Goal: Task Accomplishment & Management: Complete application form

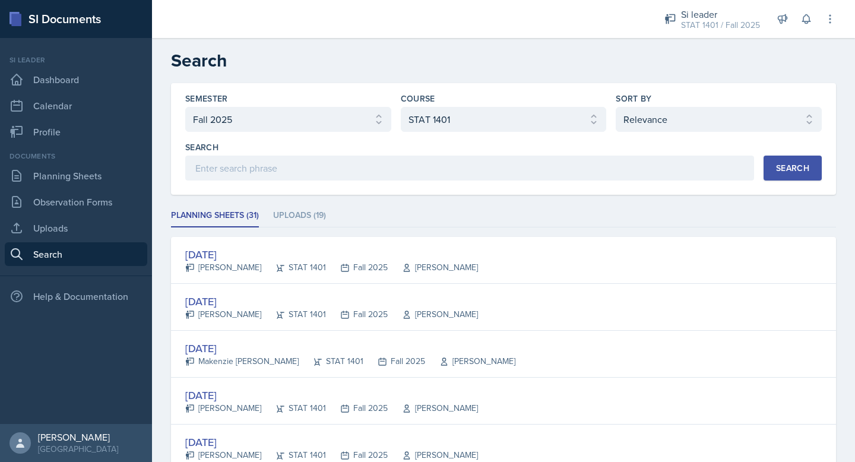
select select "2bed604d-1099-4043-b1bc-2365e8740244"
select select "834e4a61-10d2-4b52-98e1-66666996b5f0"
select select "1"
click at [93, 169] on link "Planning Sheets" at bounding box center [76, 176] width 143 height 24
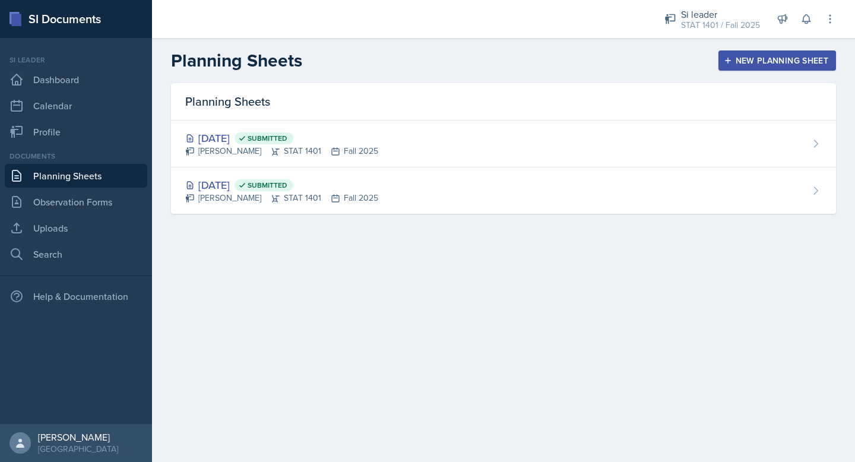
click at [759, 57] on div "New Planning Sheet" at bounding box center [778, 61] width 102 height 10
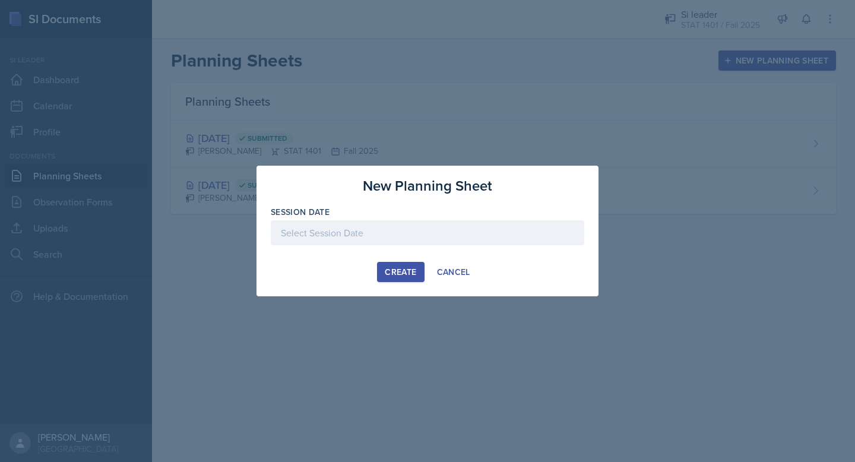
click at [473, 227] on div at bounding box center [428, 232] width 314 height 25
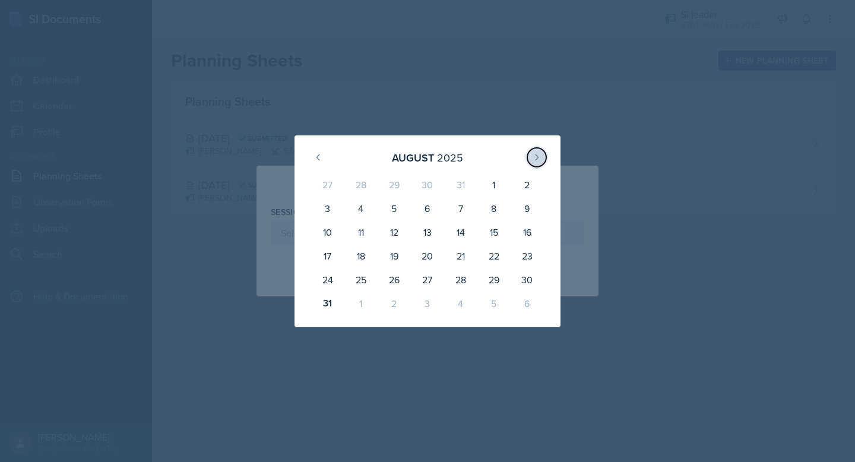
click at [541, 153] on icon at bounding box center [537, 158] width 10 height 10
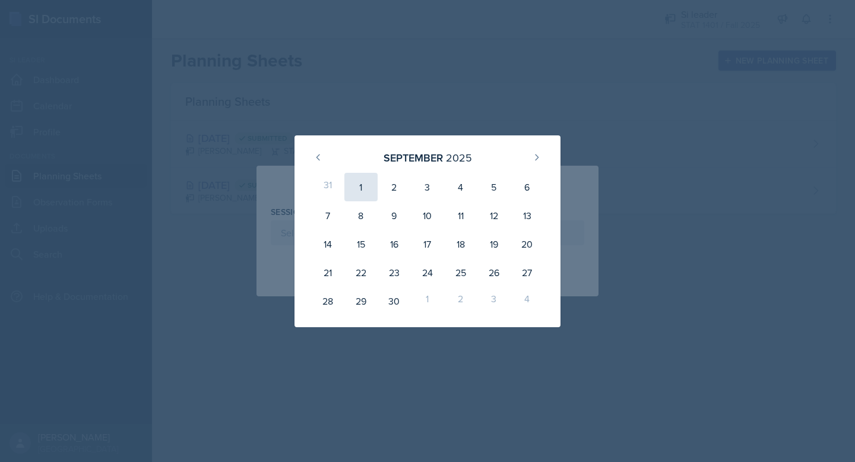
click at [362, 185] on div "1" at bounding box center [361, 187] width 33 height 29
type input "[DATE]"
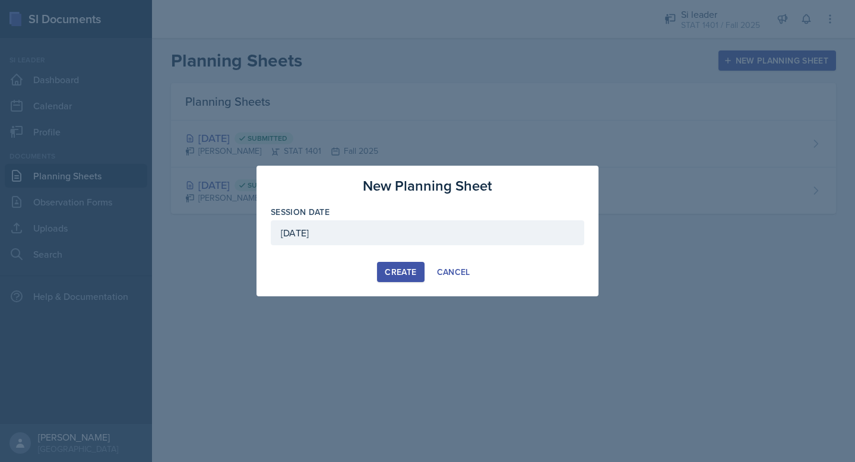
click at [391, 264] on button "Create" at bounding box center [400, 272] width 47 height 20
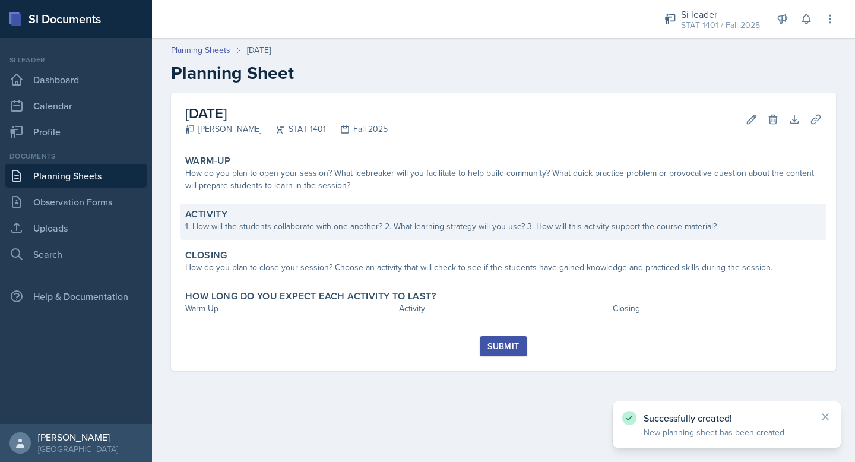
click at [367, 214] on div "Activity" at bounding box center [503, 215] width 637 height 12
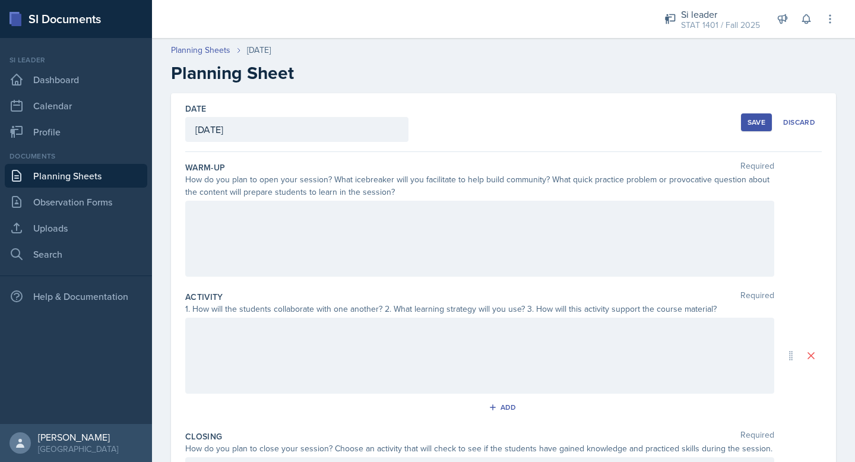
click at [371, 220] on div at bounding box center [479, 239] width 589 height 76
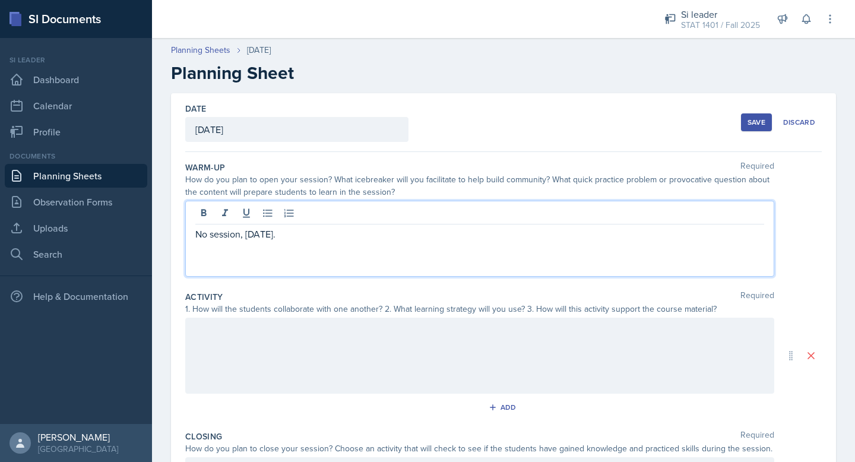
drag, startPoint x: 349, startPoint y: 235, endPoint x: 190, endPoint y: 229, distance: 159.9
click at [190, 229] on div "No session, [DATE]." at bounding box center [479, 239] width 589 height 76
copy p "No session, [DATE]."
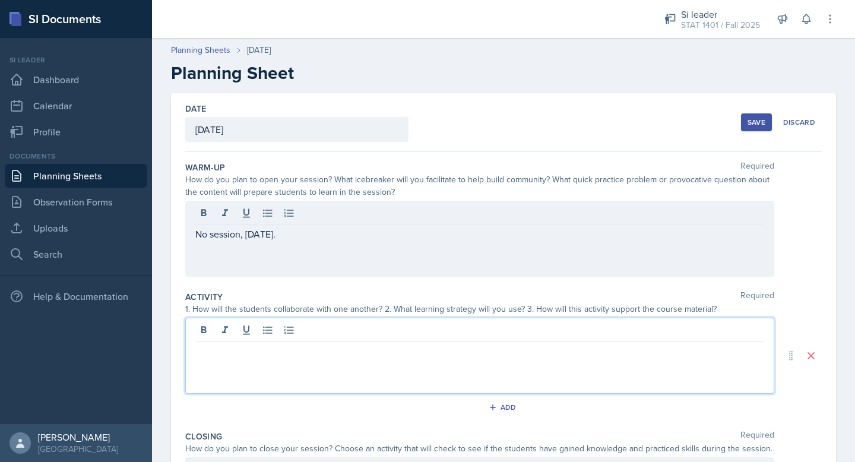
click at [225, 335] on div at bounding box center [479, 356] width 589 height 76
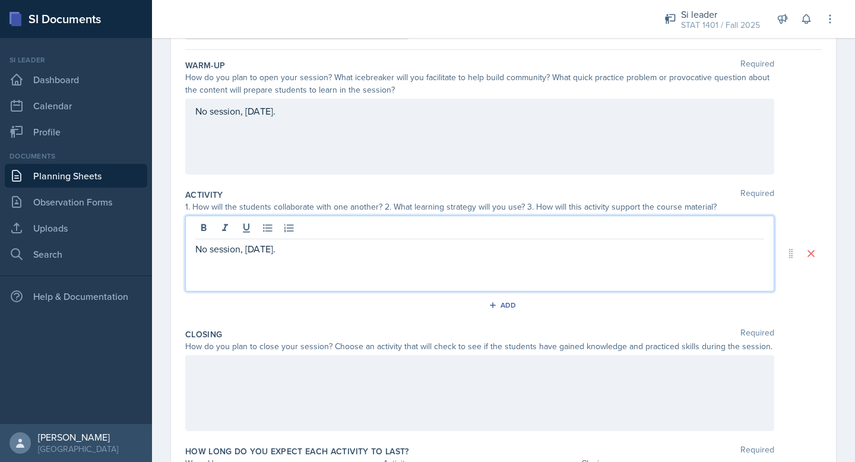
click at [246, 389] on div at bounding box center [479, 393] width 589 height 76
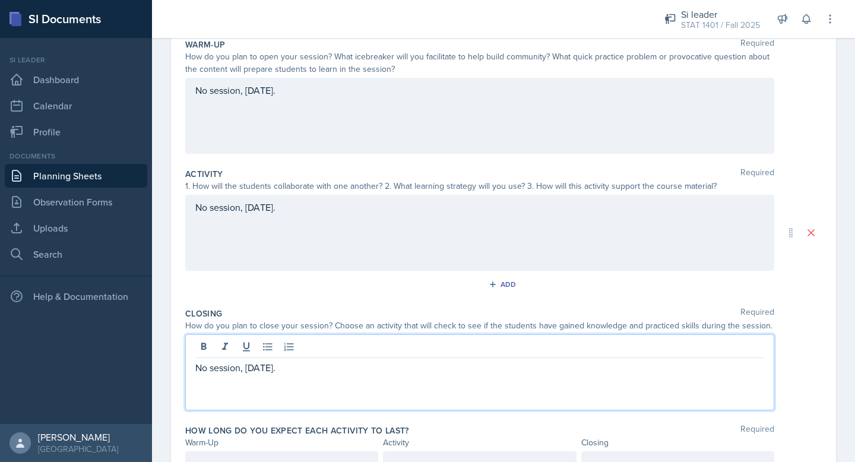
scroll to position [185, 0]
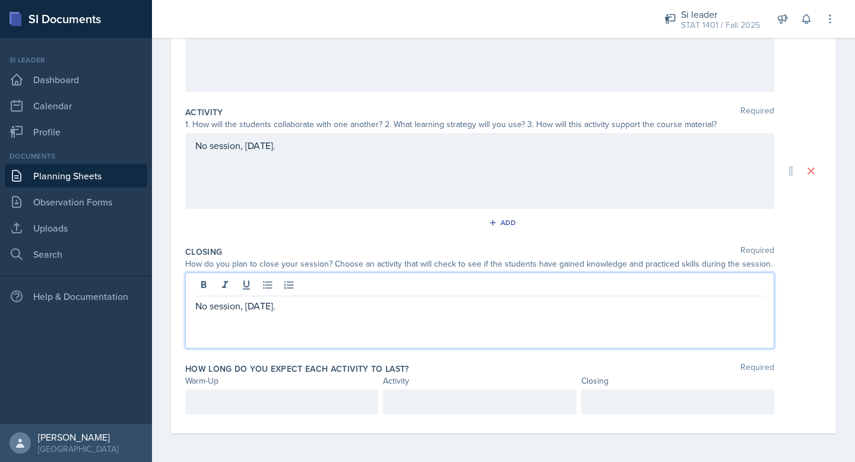
click at [352, 408] on p at bounding box center [281, 402] width 173 height 14
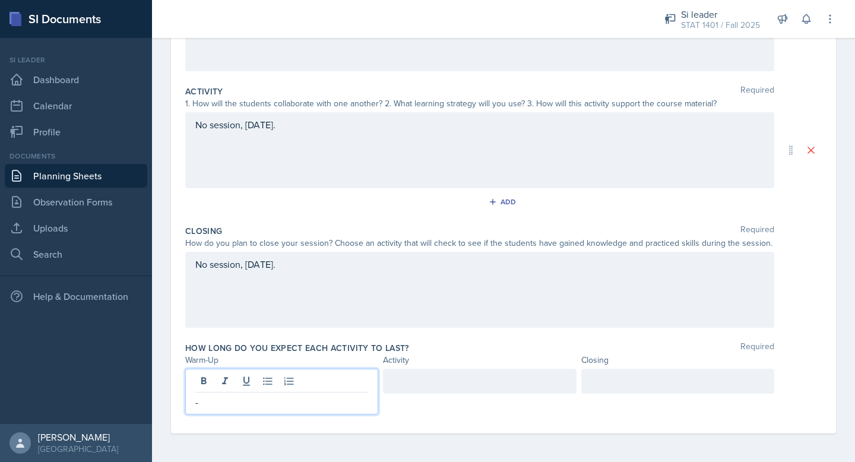
click at [479, 383] on div at bounding box center [479, 381] width 193 height 25
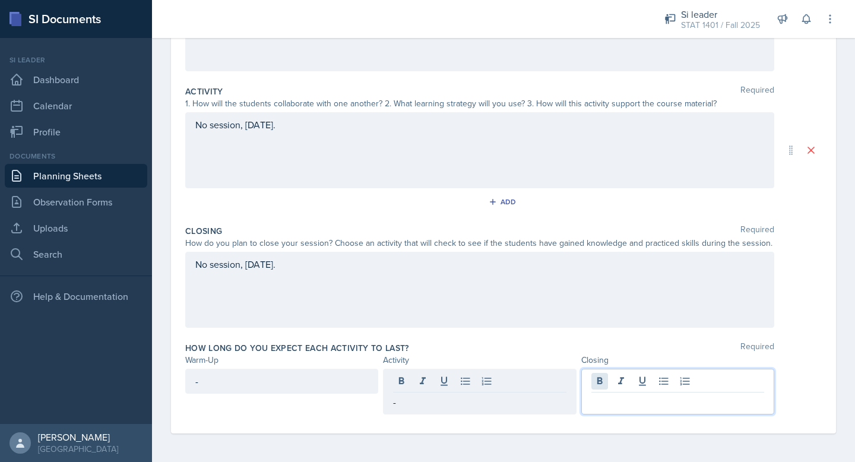
click at [607, 381] on div at bounding box center [678, 392] width 193 height 46
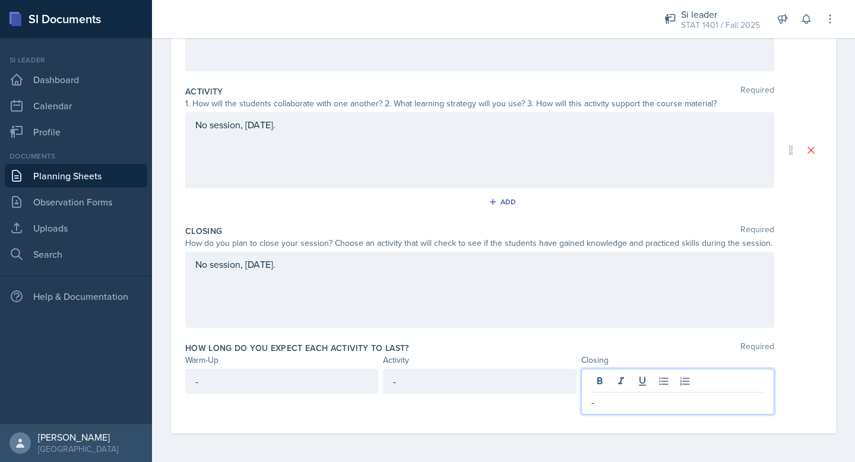
click at [569, 352] on div "How long do you expect each activity to last? Required" at bounding box center [503, 348] width 637 height 12
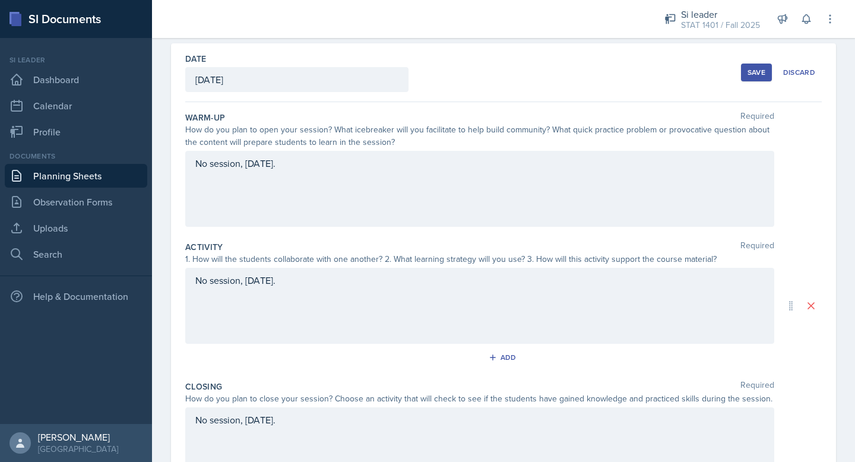
scroll to position [0, 0]
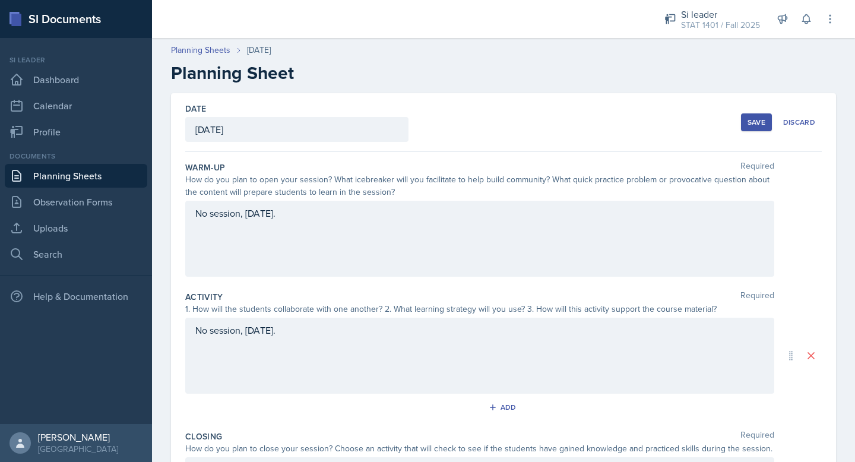
click at [748, 130] on button "Save" at bounding box center [756, 122] width 31 height 18
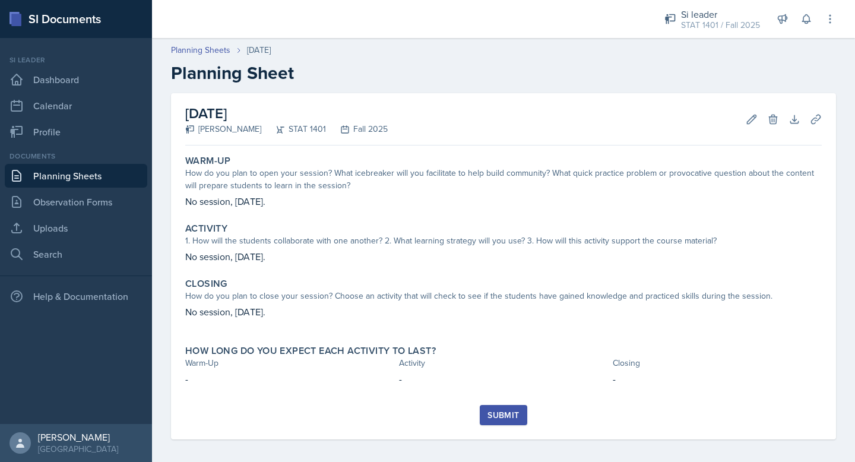
click at [504, 414] on div "Submit" at bounding box center [503, 416] width 31 height 10
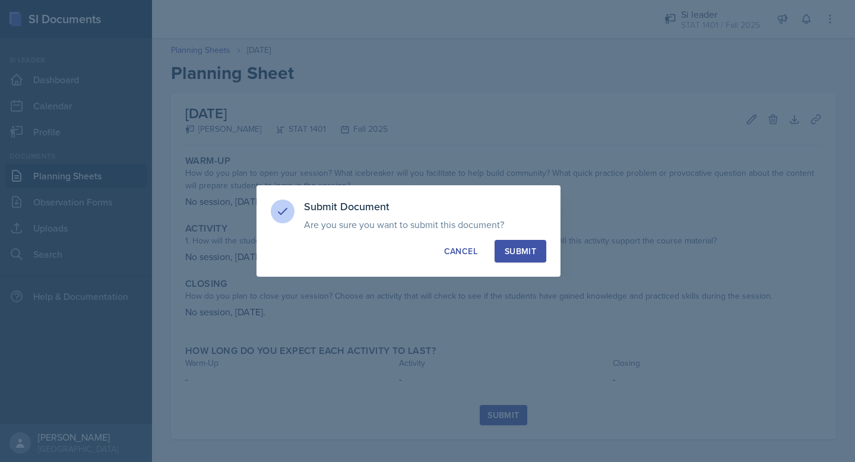
click at [516, 244] on button "Submit" at bounding box center [521, 251] width 52 height 23
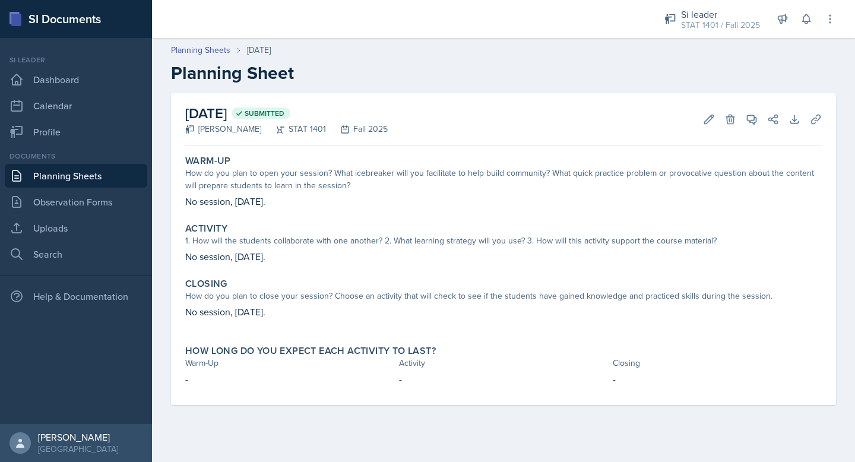
click at [126, 180] on link "Planning Sheets" at bounding box center [76, 176] width 143 height 24
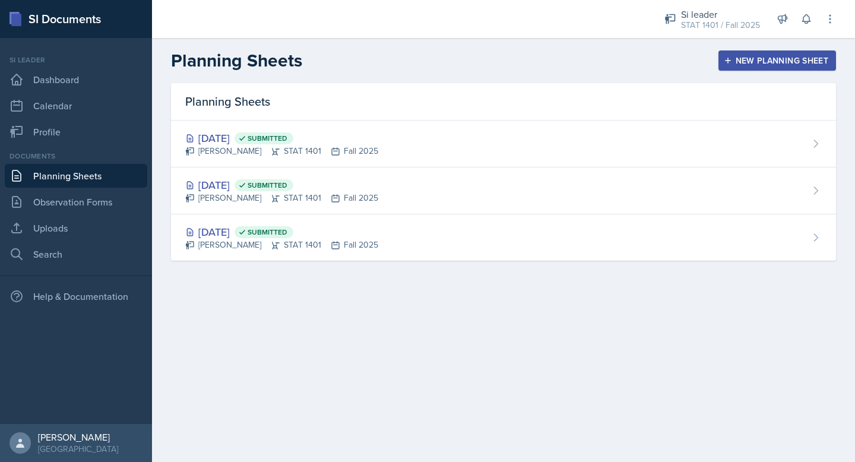
click at [728, 57] on icon "button" at bounding box center [728, 60] width 8 height 8
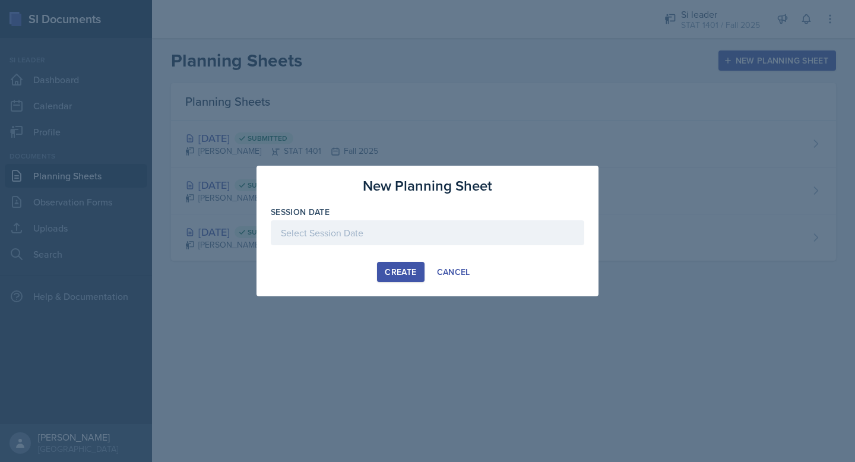
click at [352, 240] on div at bounding box center [428, 232] width 314 height 25
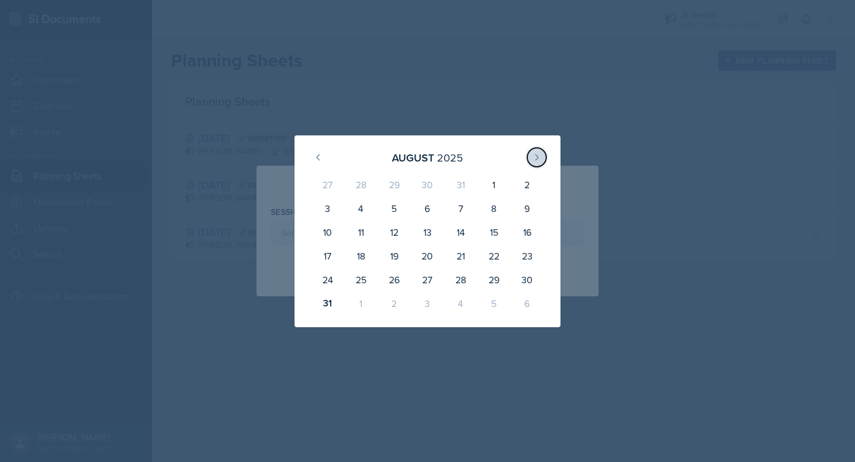
click at [540, 157] on icon at bounding box center [537, 158] width 10 height 10
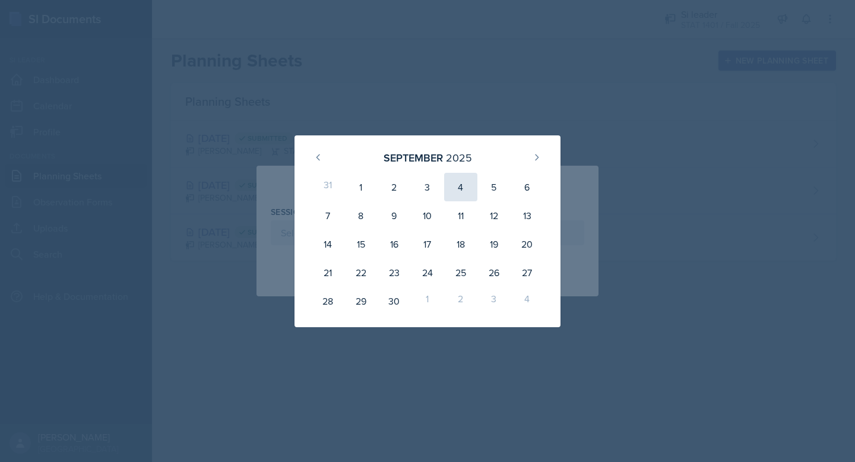
click at [465, 182] on div "4" at bounding box center [460, 187] width 33 height 29
type input "[DATE]"
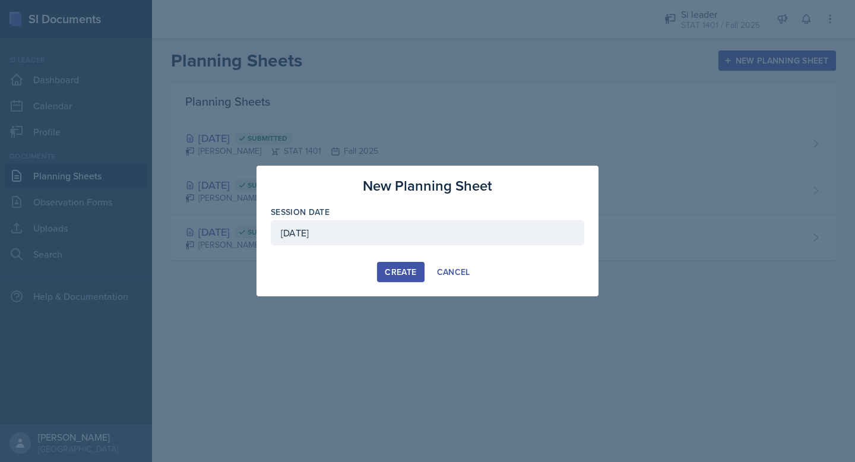
click at [398, 267] on div "Create" at bounding box center [400, 272] width 31 height 10
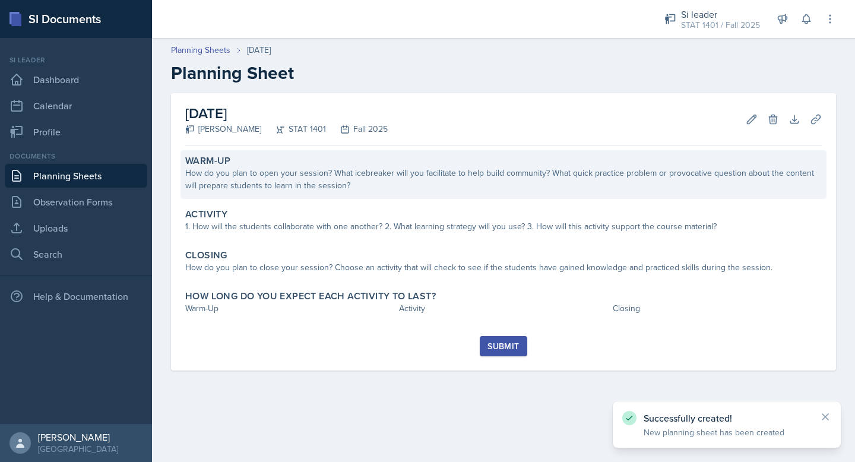
click at [375, 186] on div "How do you plan to open your session? What icebreaker will you facilitate to he…" at bounding box center [503, 179] width 637 height 25
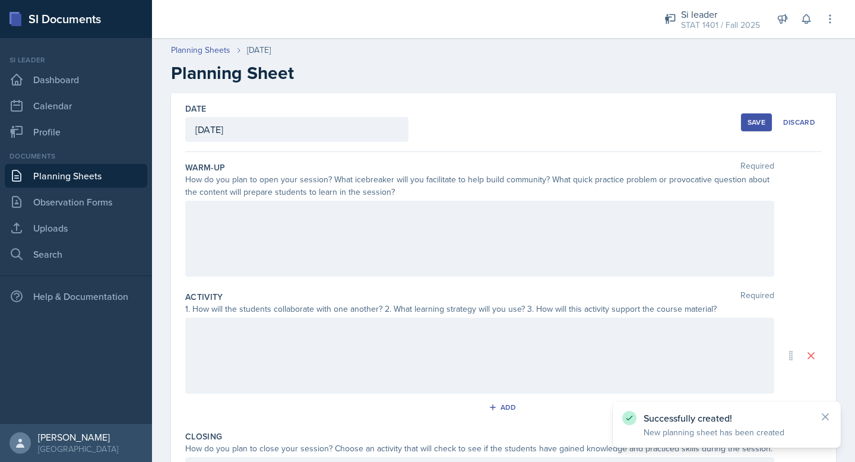
click at [364, 215] on div at bounding box center [479, 239] width 589 height 76
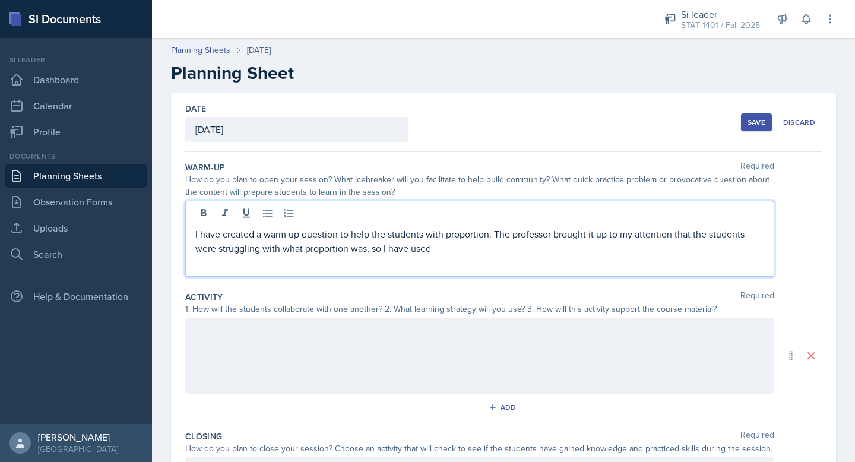
click at [263, 235] on p "I have created a warm up question to help the students with proportion. The pro…" at bounding box center [479, 241] width 569 height 29
drag, startPoint x: 258, startPoint y: 235, endPoint x: 195, endPoint y: 234, distance: 63.0
click at [193, 233] on div "I have created a warm up question to help the students with proportion. The pro…" at bounding box center [479, 239] width 589 height 76
click at [410, 252] on p "We are using a warm up question to help the students with proportion. The profe…" at bounding box center [479, 241] width 569 height 29
click at [681, 254] on p "We are using a warm up question to help the students with proportion. The profe…" at bounding box center [479, 241] width 569 height 29
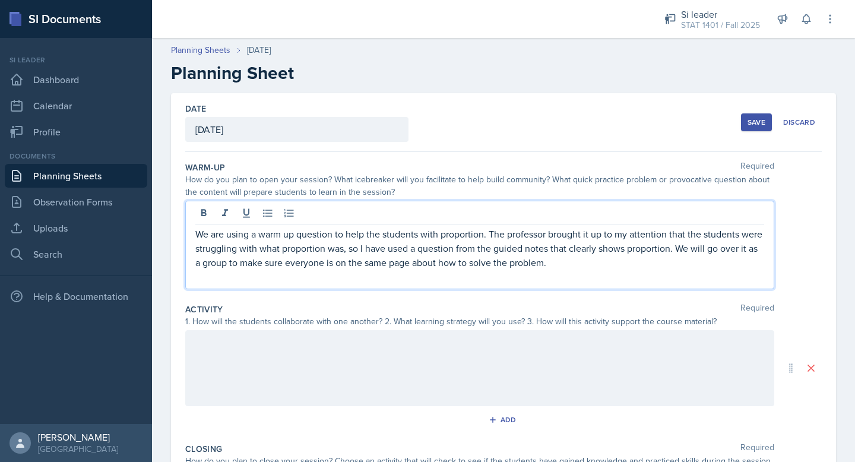
click at [487, 357] on div at bounding box center [479, 368] width 589 height 76
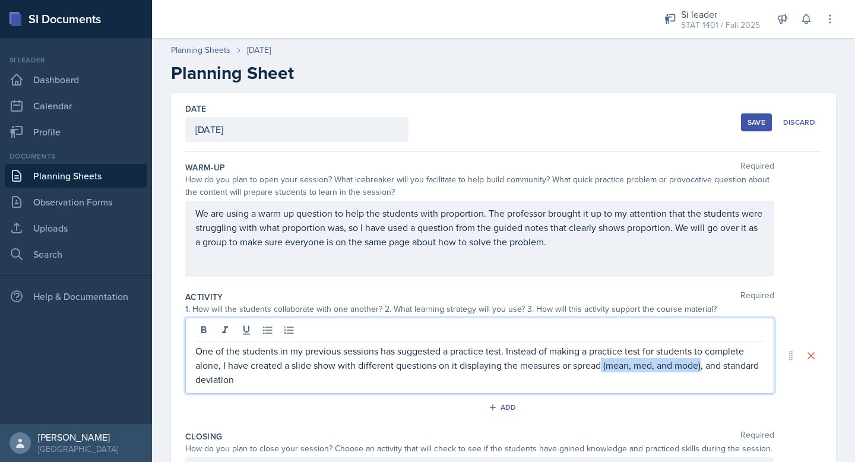
drag, startPoint x: 703, startPoint y: 364, endPoint x: 603, endPoint y: 363, distance: 99.8
click at [603, 363] on p "One of the students in my previous sessions has suggested a practice test. Inst…" at bounding box center [479, 365] width 569 height 43
click at [711, 367] on p "One of the students in my previous sessions has suggested a practice test. Inst…" at bounding box center [479, 358] width 569 height 29
click at [606, 368] on p "One of the students in my previous sessions has suggested a practice test. Inst…" at bounding box center [479, 358] width 569 height 29
click at [708, 370] on p "One of the students in my previous sessions has suggested a practice test. Inst…" at bounding box center [479, 358] width 569 height 29
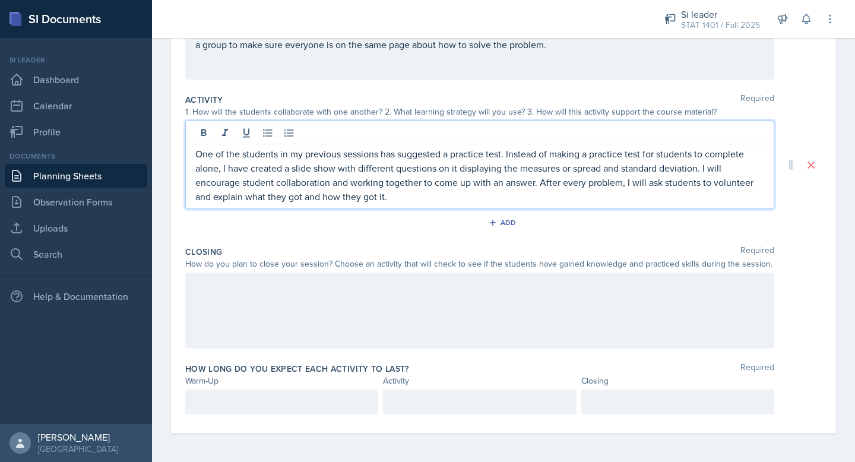
click at [296, 304] on div at bounding box center [479, 311] width 589 height 76
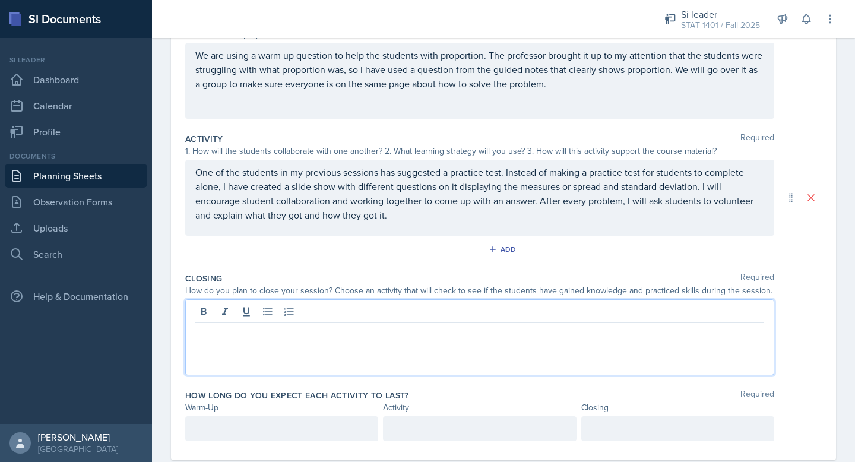
scroll to position [161, 0]
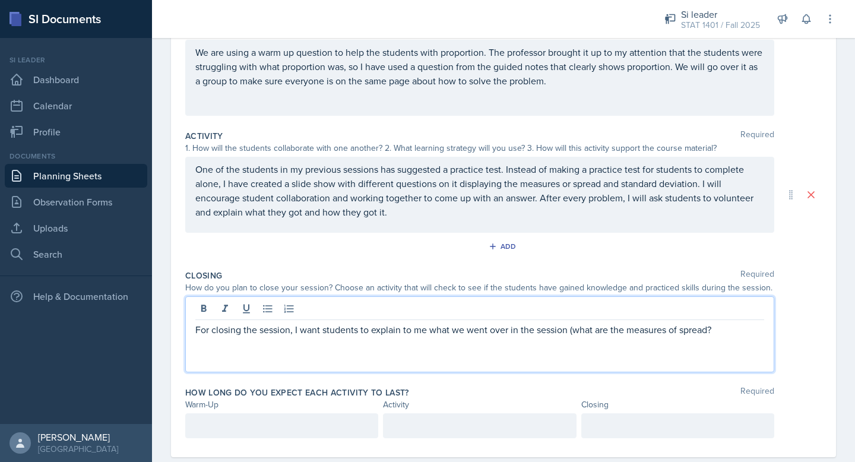
click at [573, 336] on p "For closing the session, I want students to explain to me what we went over in …" at bounding box center [479, 330] width 569 height 14
click at [567, 335] on p "For closing the session, I want students to explain to me what we went over in …" at bounding box center [479, 330] width 569 height 14
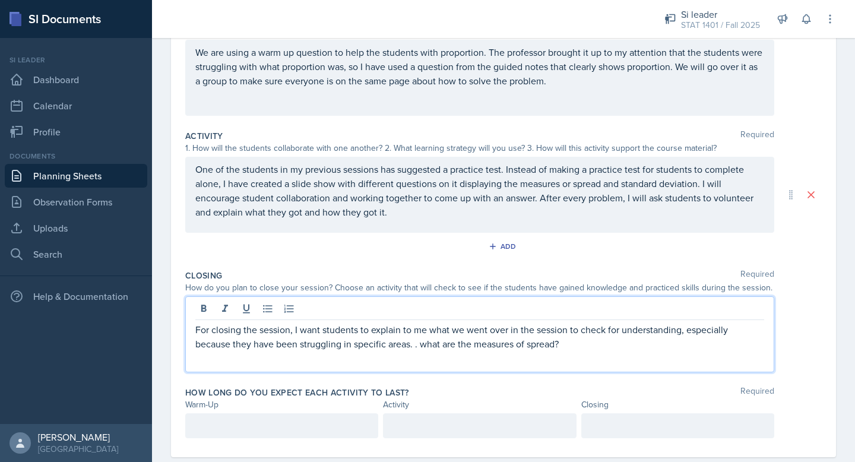
click at [419, 349] on p "For closing the session, I want students to explain to me what we went over in …" at bounding box center [479, 337] width 569 height 29
click at [424, 350] on p "For closing the session, I want students to explain to me what we went over in …" at bounding box center [479, 337] width 569 height 29
click at [585, 341] on p "For closing the session, I want students to explain to me what we went over in …" at bounding box center [479, 337] width 569 height 29
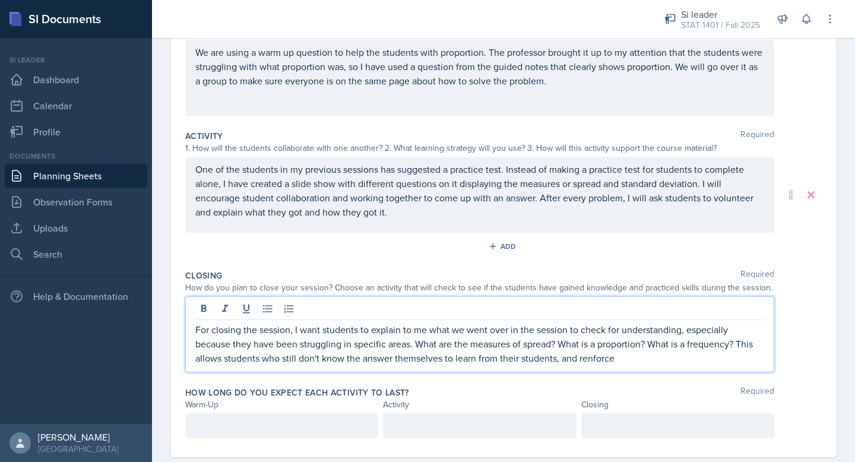
click at [599, 358] on p "For closing the session, I want students to explain to me what we went over in …" at bounding box center [479, 344] width 569 height 43
copy p "renforce"
click at [589, 359] on p "For closing the session, I want students to explain to me what we went over in …" at bounding box center [479, 344] width 569 height 43
click at [643, 361] on p "For closing the session, I want students to explain to me what we went over in …" at bounding box center [479, 344] width 569 height 43
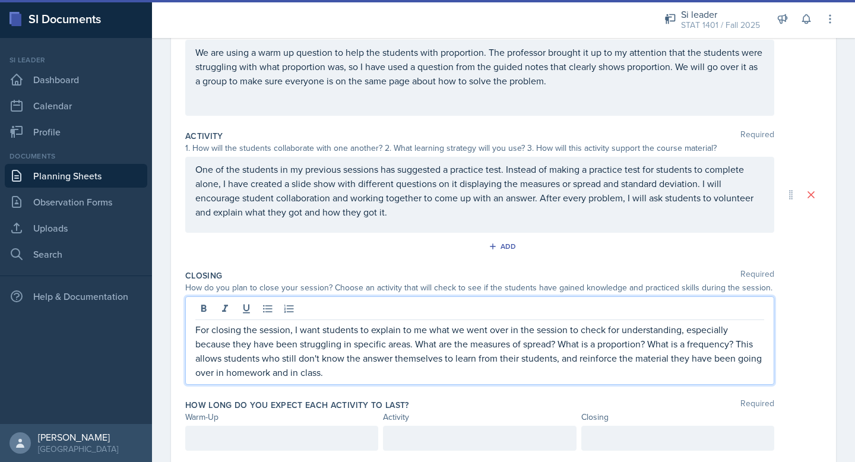
click at [568, 335] on p "For closing the session, I want students to explain to me what we went over in …" at bounding box center [479, 351] width 569 height 57
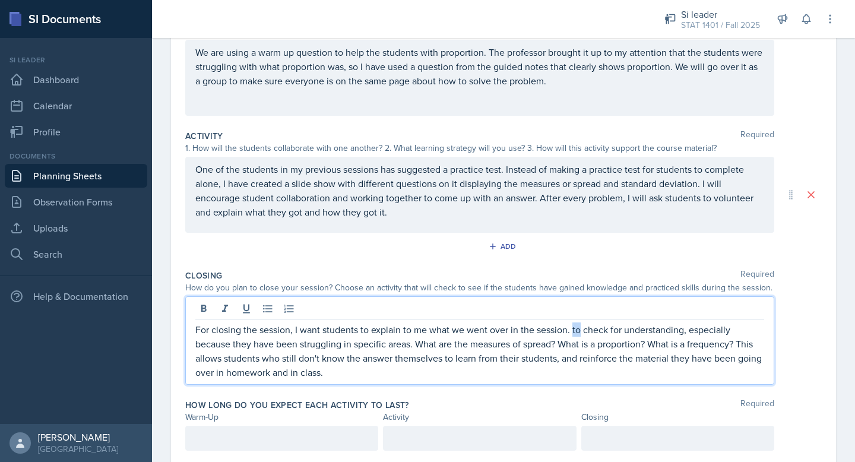
drag, startPoint x: 581, startPoint y: 334, endPoint x: 572, endPoint y: 334, distance: 8.9
click at [572, 334] on p "For closing the session, I want students to explain to me what we went over in …" at bounding box center [479, 351] width 569 height 57
click at [751, 359] on p "For closing the session, I want students to explain to me what we went over in …" at bounding box center [479, 351] width 569 height 57
click at [303, 434] on div at bounding box center [281, 438] width 193 height 25
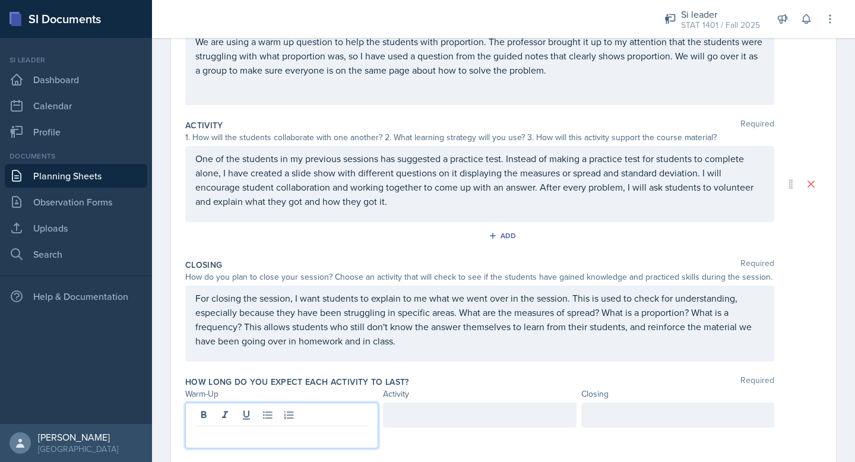
scroll to position [181, 0]
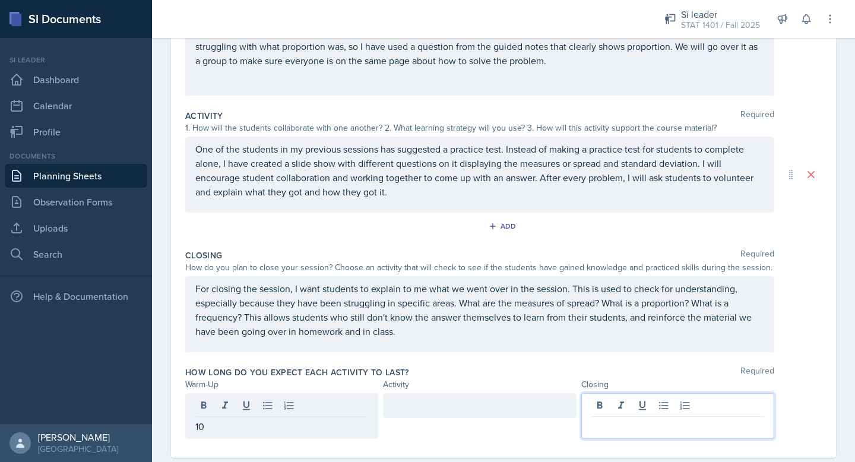
click at [690, 411] on div at bounding box center [678, 416] width 193 height 46
click at [516, 397] on div at bounding box center [479, 405] width 193 height 25
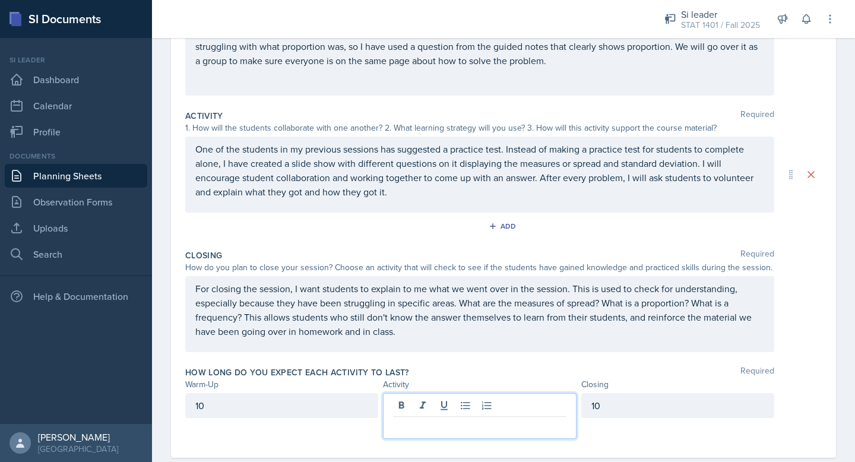
scroll to position [202, 0]
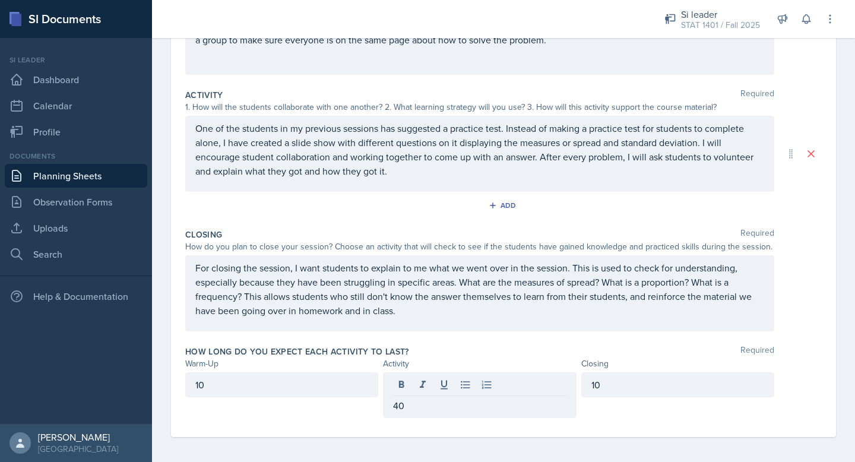
click at [509, 352] on div "How long do you expect each activity to last? Required" at bounding box center [503, 352] width 637 height 12
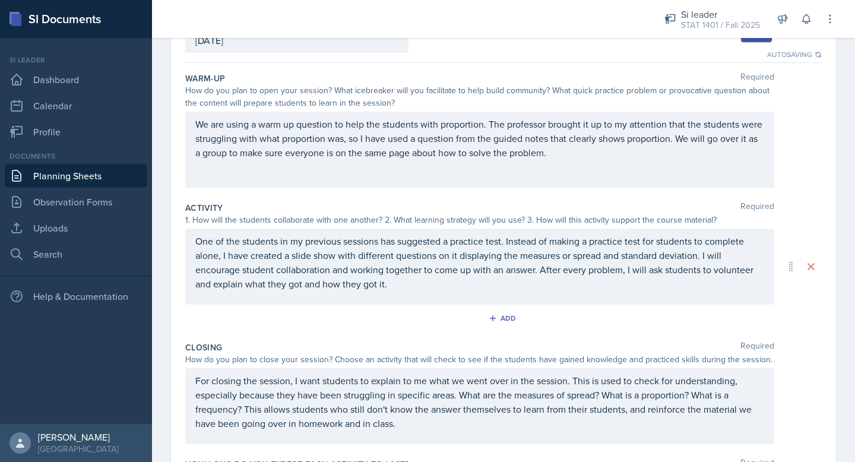
scroll to position [33, 0]
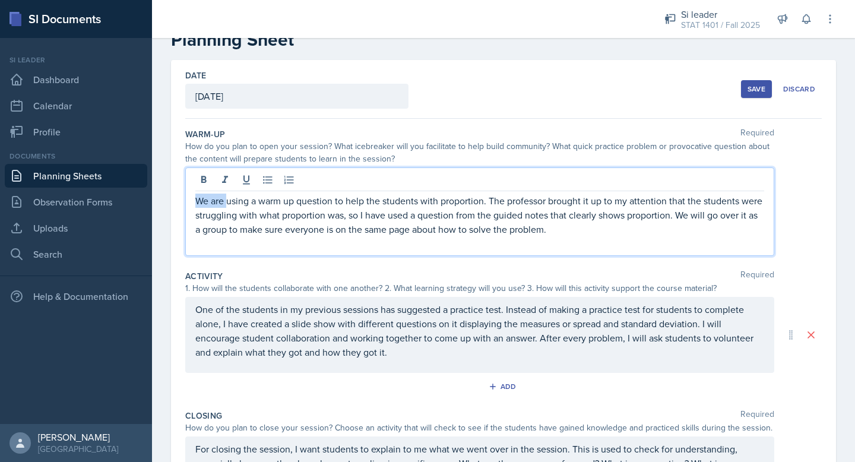
drag, startPoint x: 225, startPoint y: 183, endPoint x: 226, endPoint y: 201, distance: 17.9
click at [226, 201] on p "We are using a warm up question to help the students with proportion. The profe…" at bounding box center [479, 215] width 569 height 43
click at [502, 147] on div "How do you plan to open your session? What icebreaker will you facilitate to he…" at bounding box center [479, 152] width 589 height 25
click at [279, 197] on p "I am using a warm up question to help the students with proportion. The profess…" at bounding box center [479, 215] width 569 height 43
click at [471, 147] on div "How do you plan to open your session? What icebreaker will you facilitate to he…" at bounding box center [479, 152] width 589 height 25
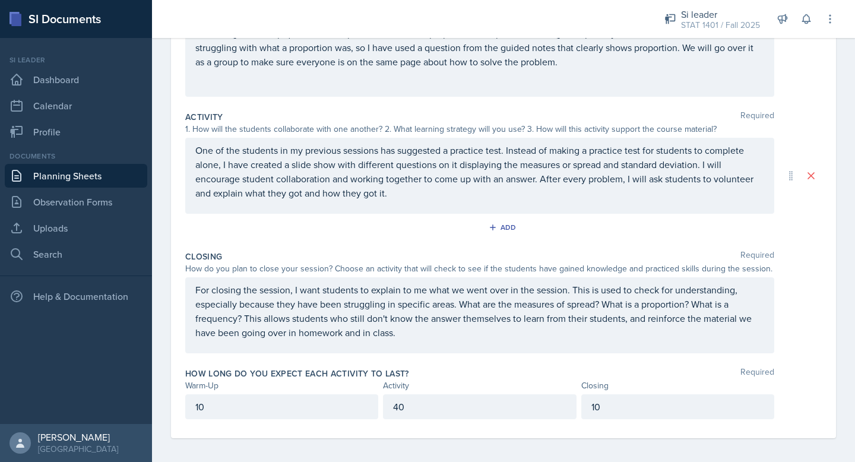
scroll to position [185, 0]
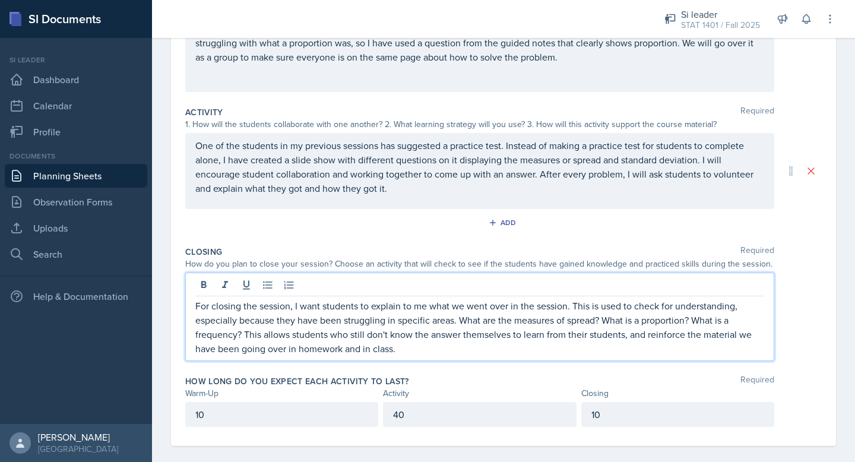
click at [613, 315] on p "For closing the session, I want students to explain to me what we went over in …" at bounding box center [479, 327] width 569 height 57
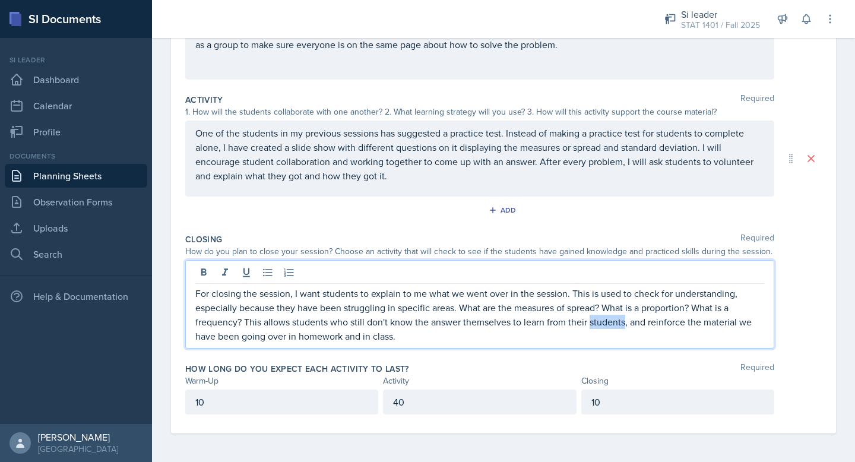
click at [613, 315] on p "For closing the session, I want students to explain to me what we went over in …" at bounding box center [479, 314] width 569 height 57
click at [536, 369] on div "How long do you expect each activity to last? Required" at bounding box center [503, 369] width 637 height 12
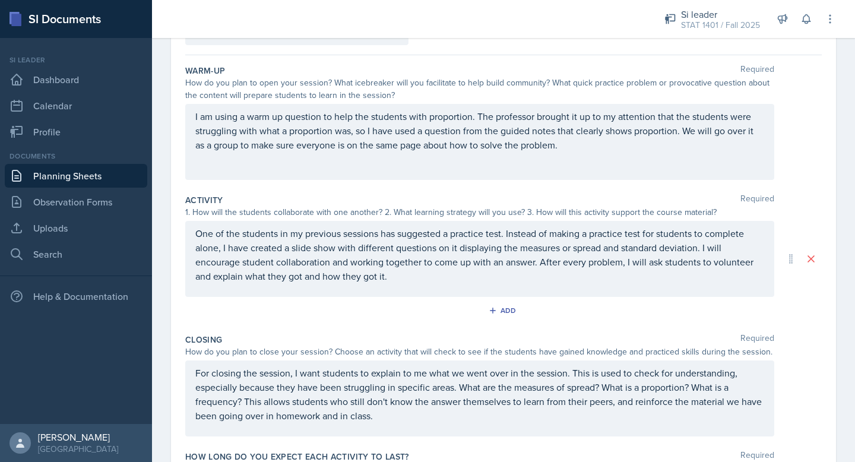
scroll to position [0, 0]
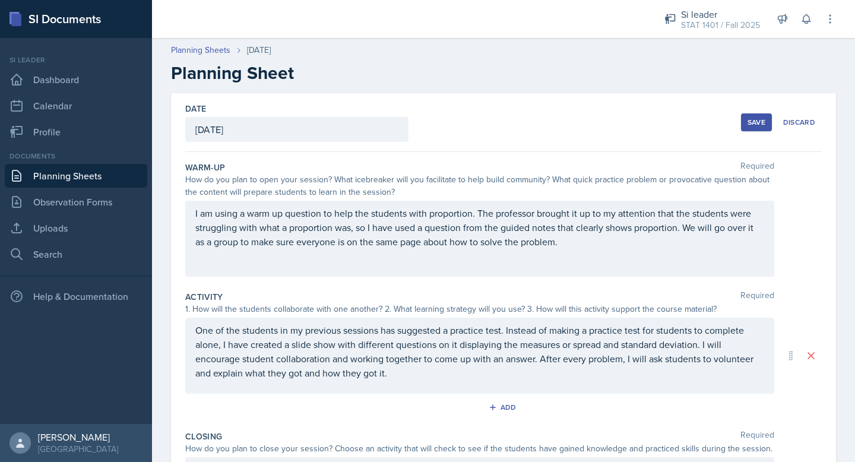
click at [759, 114] on button "Save" at bounding box center [756, 122] width 31 height 18
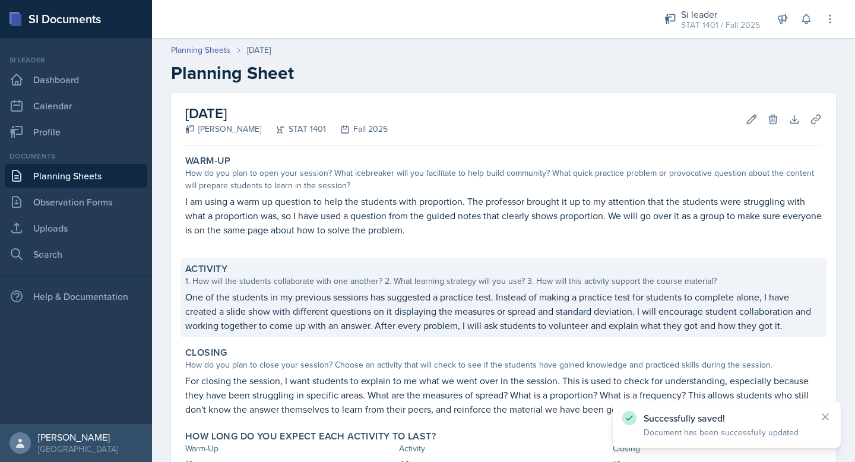
scroll to position [91, 0]
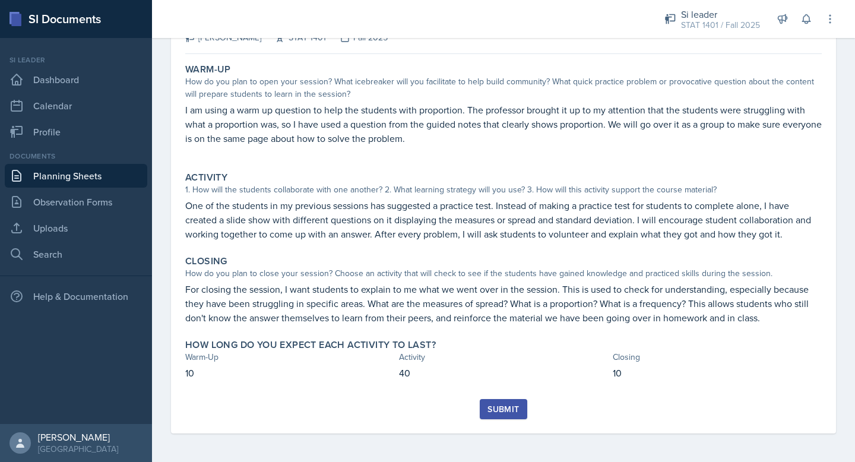
click at [487, 409] on button "Submit" at bounding box center [503, 409] width 47 height 20
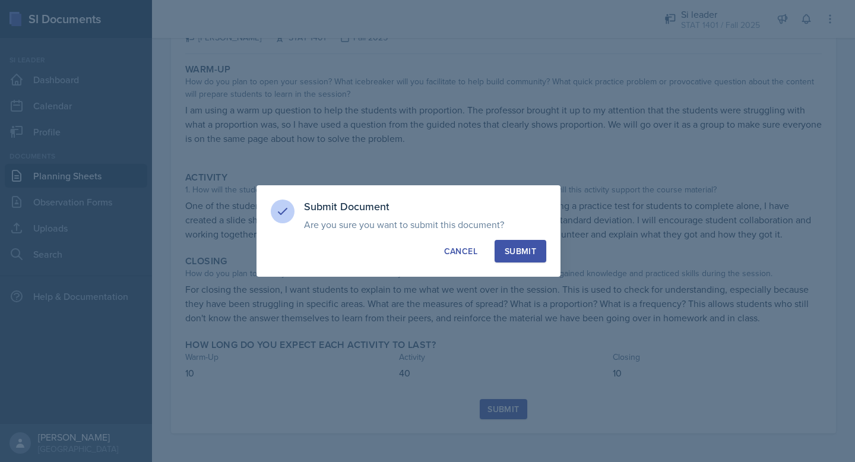
click at [516, 260] on button "Submit" at bounding box center [521, 251] width 52 height 23
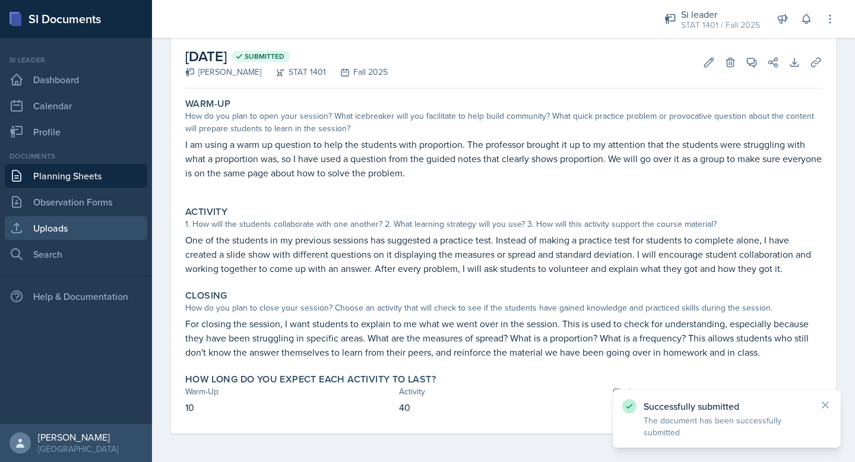
click at [89, 228] on link "Uploads" at bounding box center [76, 228] width 143 height 24
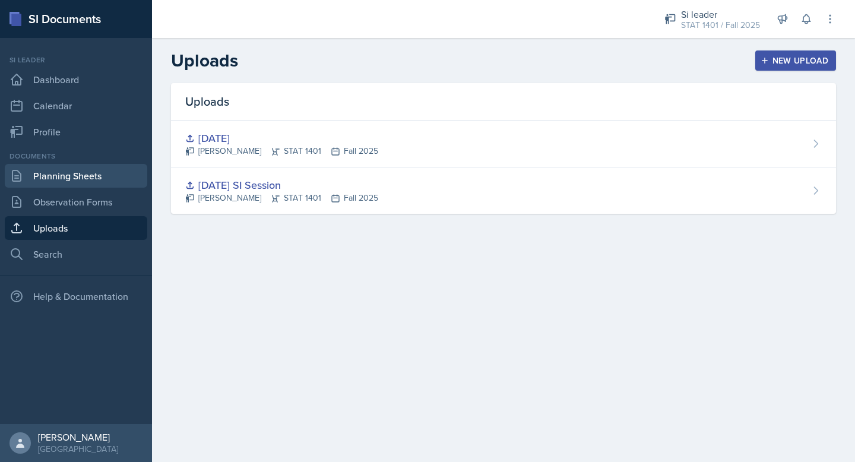
click at [97, 172] on link "Planning Sheets" at bounding box center [76, 176] width 143 height 24
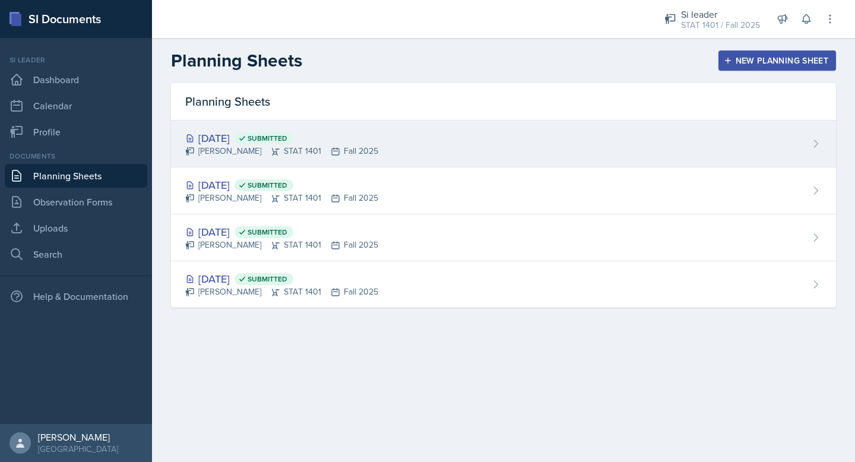
click at [548, 134] on div "[DATE] Submitted [PERSON_NAME] STAT 1401 Fall 2025" at bounding box center [503, 144] width 665 height 47
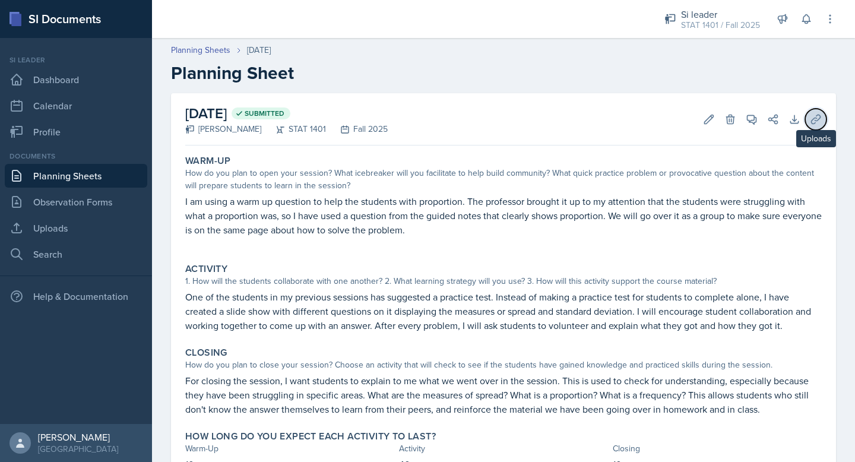
click at [815, 116] on icon at bounding box center [816, 119] width 12 height 12
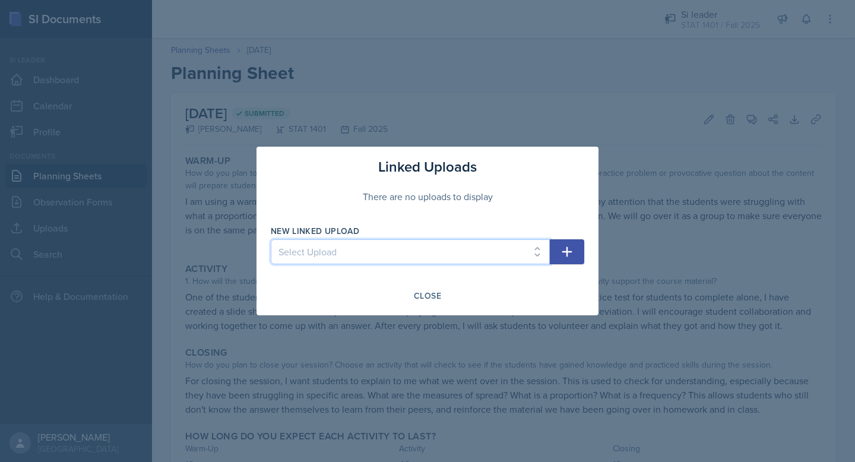
click at [502, 248] on select "Select Upload [DATE] [DATE] SI Session" at bounding box center [410, 251] width 279 height 25
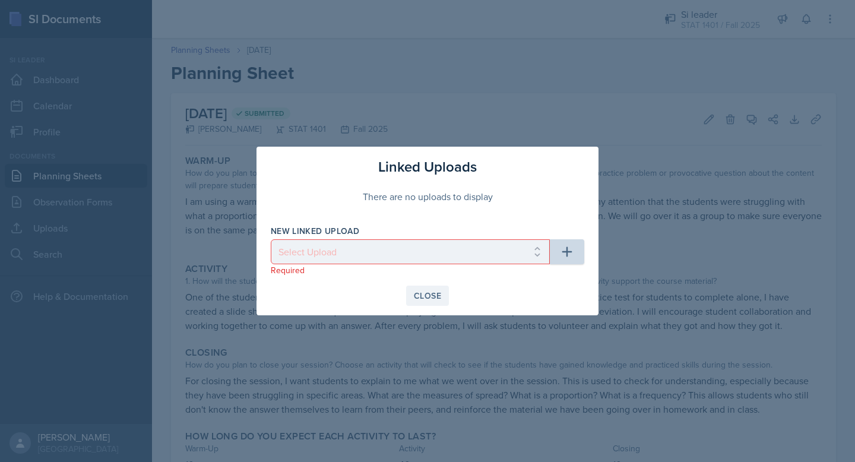
click at [436, 292] on div "Close" at bounding box center [427, 296] width 27 height 10
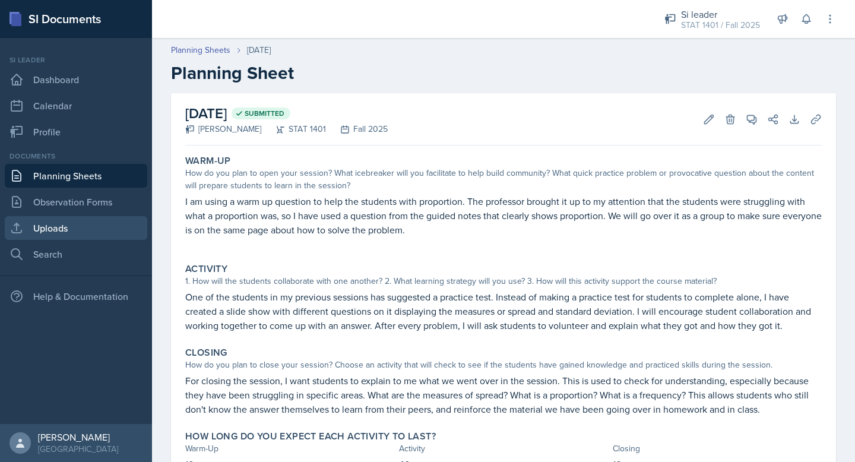
click at [69, 223] on link "Uploads" at bounding box center [76, 228] width 143 height 24
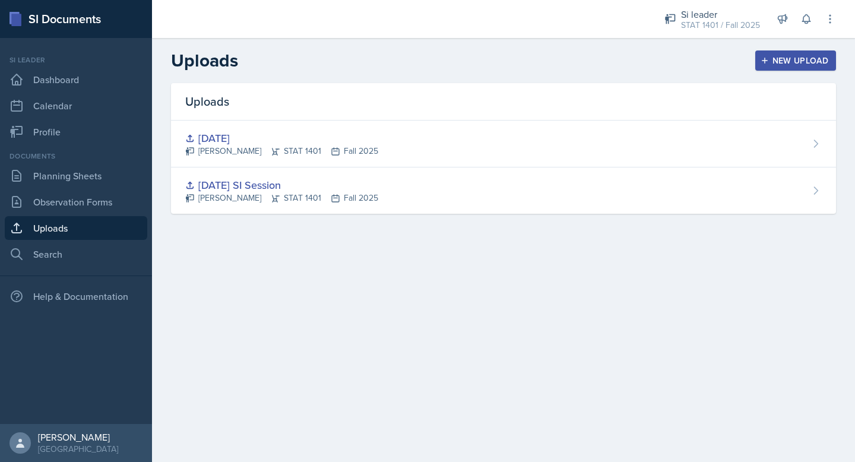
click at [784, 59] on div "New Upload" at bounding box center [796, 61] width 66 height 10
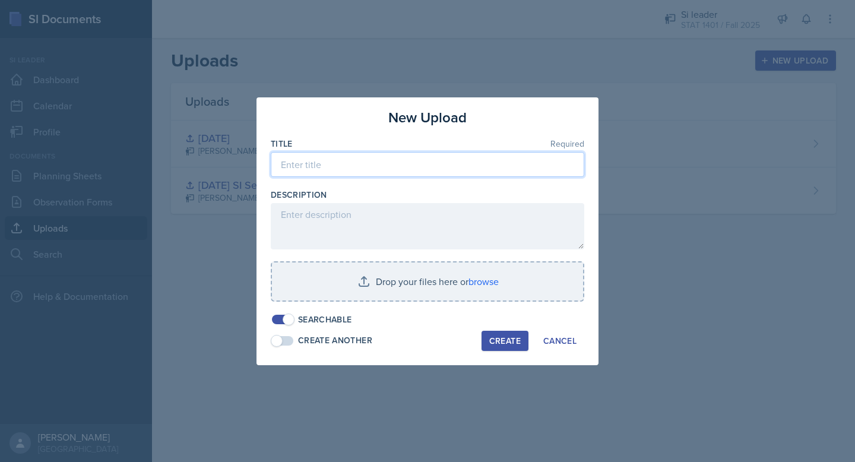
click at [452, 159] on input at bounding box center [428, 164] width 314 height 25
type input "[DATE]"
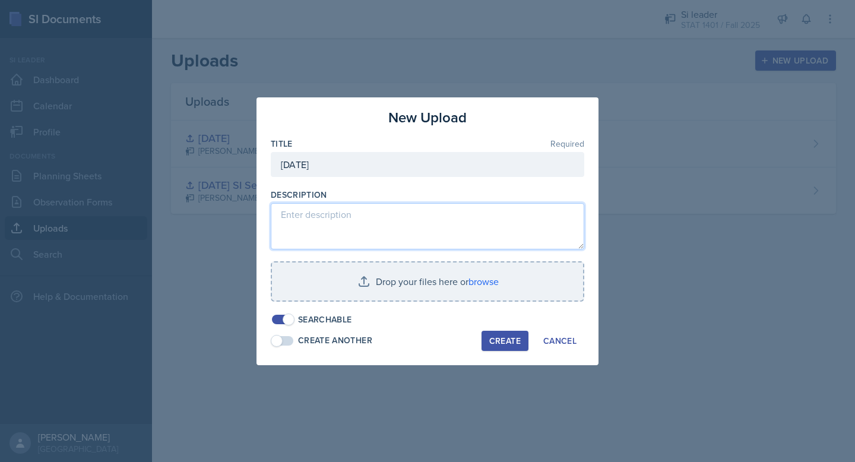
click at [422, 226] on textarea at bounding box center [428, 226] width 314 height 46
type textarea "Slide show review questions."
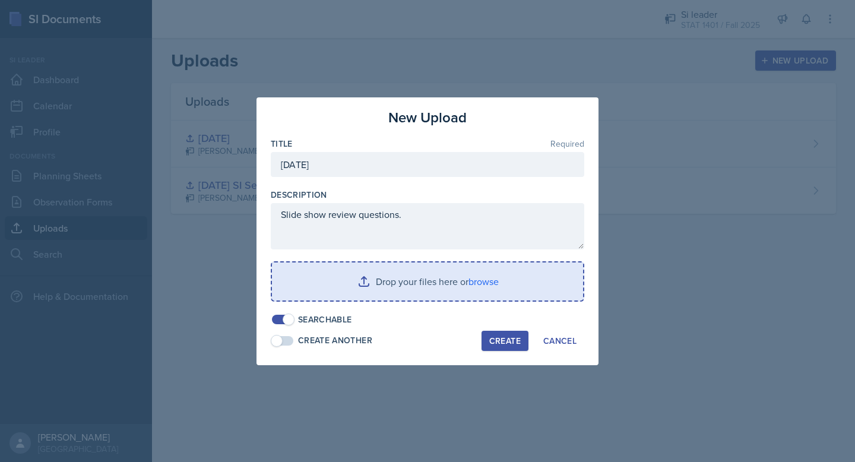
click at [390, 288] on input "file" at bounding box center [427, 282] width 311 height 38
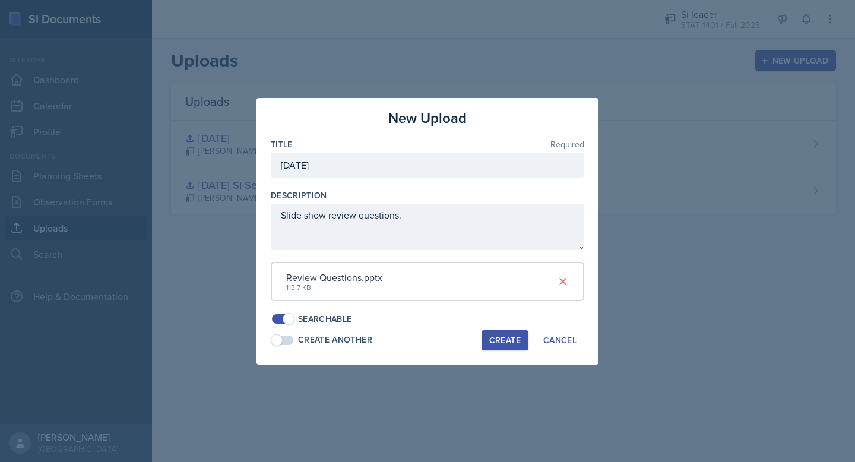
click at [508, 340] on div "Create" at bounding box center [505, 341] width 31 height 10
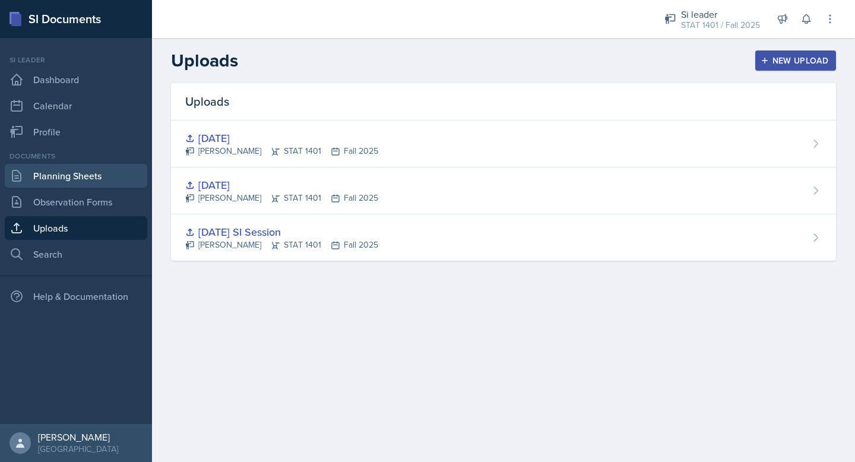
click at [58, 173] on link "Planning Sheets" at bounding box center [76, 176] width 143 height 24
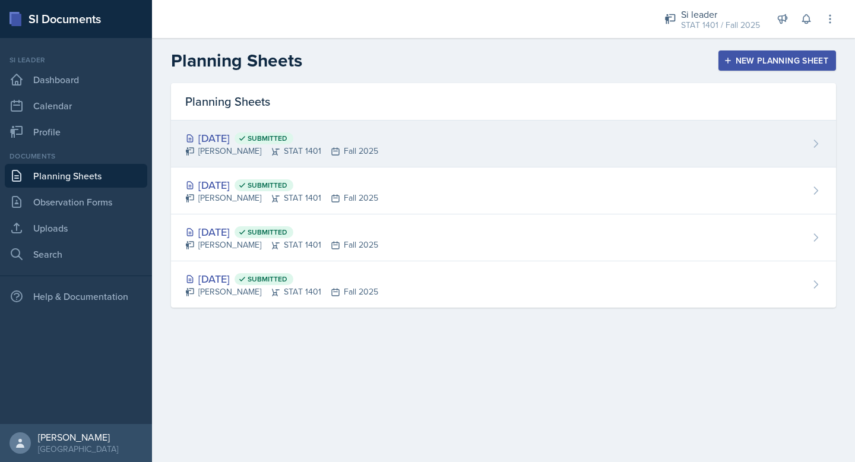
click at [448, 147] on div "[DATE] Submitted [PERSON_NAME] STAT 1401 Fall 2025" at bounding box center [503, 144] width 665 height 47
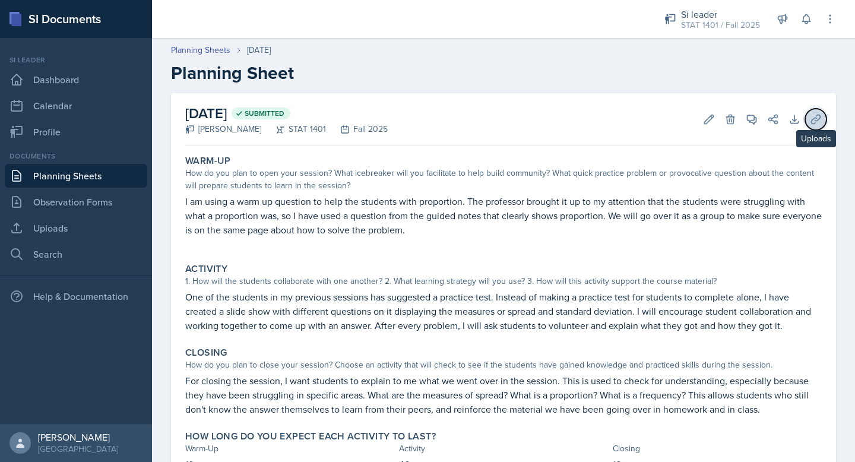
click at [817, 124] on icon at bounding box center [816, 119] width 12 height 12
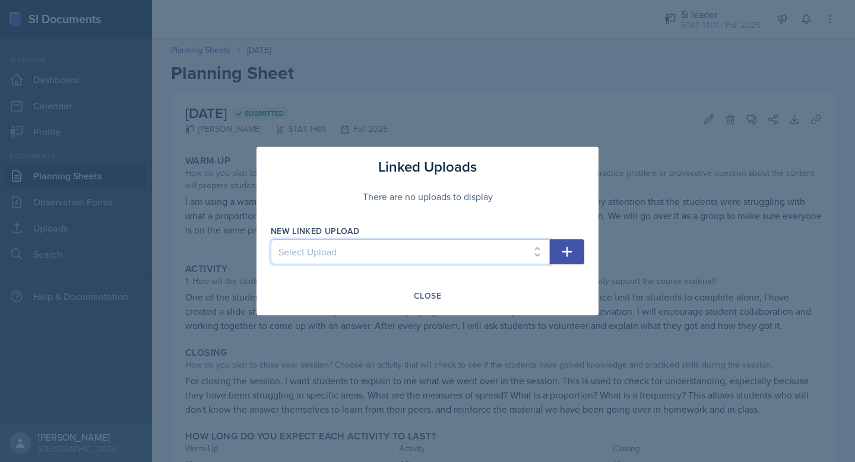
click at [413, 252] on select "Select Upload [DATE] [DATE] SI Session [DATE]" at bounding box center [410, 251] width 279 height 25
select select "95107474-89e8-4c9a-9b88-d16f9776afc7"
click at [271, 239] on select "Select Upload [DATE] [DATE] SI Session [DATE]" at bounding box center [410, 251] width 279 height 25
click at [572, 250] on icon "button" at bounding box center [567, 252] width 14 height 14
select select
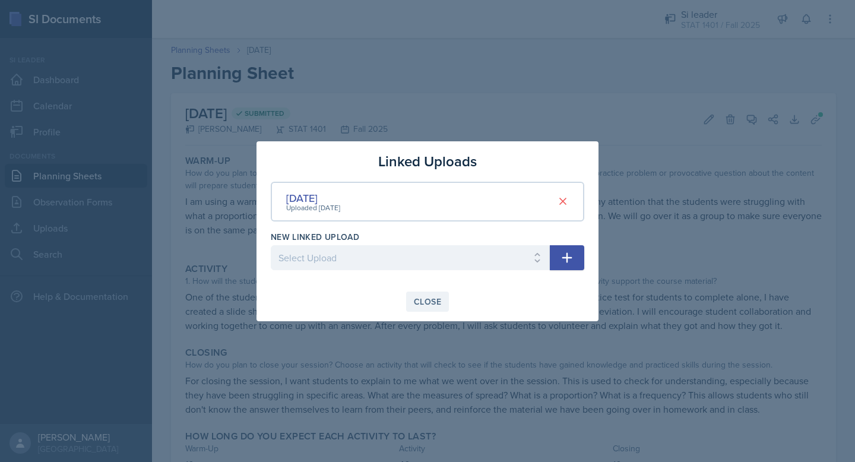
click at [425, 302] on div "Close" at bounding box center [427, 302] width 27 height 10
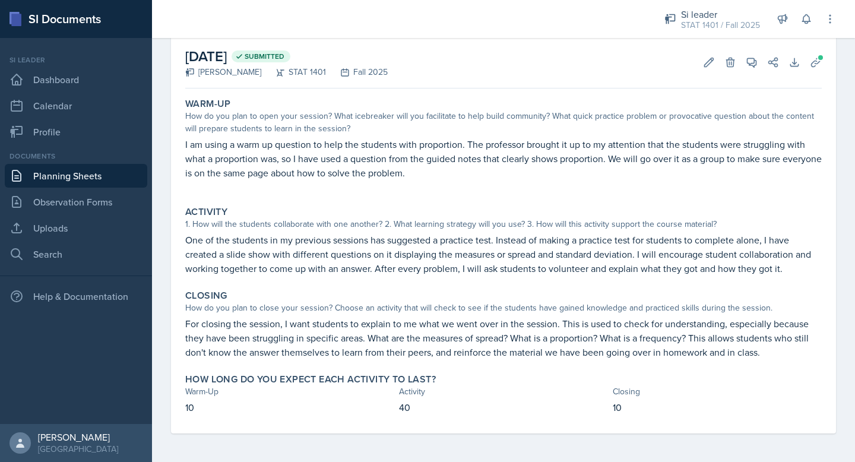
scroll to position [53, 0]
